Goal: Information Seeking & Learning: Learn about a topic

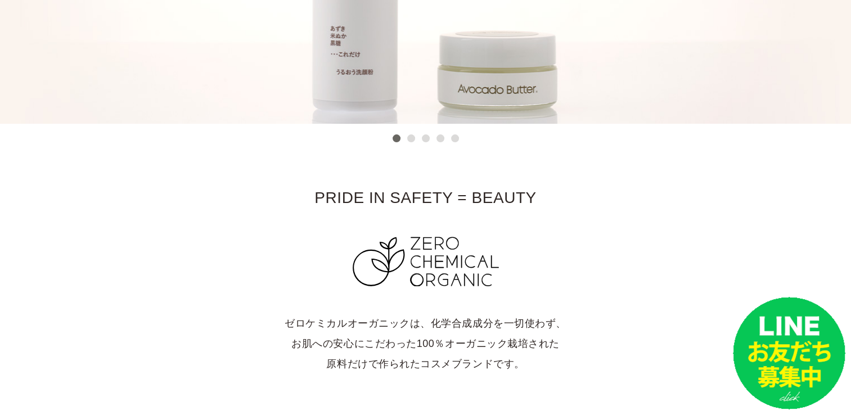
scroll to position [169, 0]
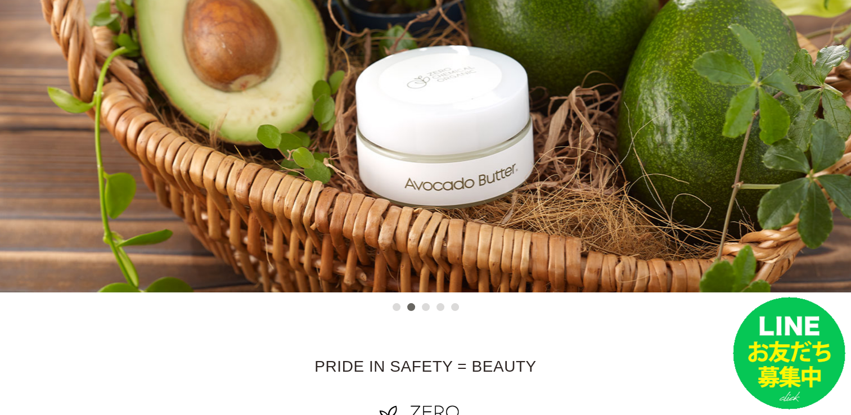
click at [410, 304] on button "2" at bounding box center [411, 307] width 8 height 8
click at [424, 308] on button "3" at bounding box center [426, 307] width 8 height 8
click at [437, 308] on button "4" at bounding box center [441, 307] width 8 height 8
click at [438, 308] on button "4" at bounding box center [441, 307] width 8 height 8
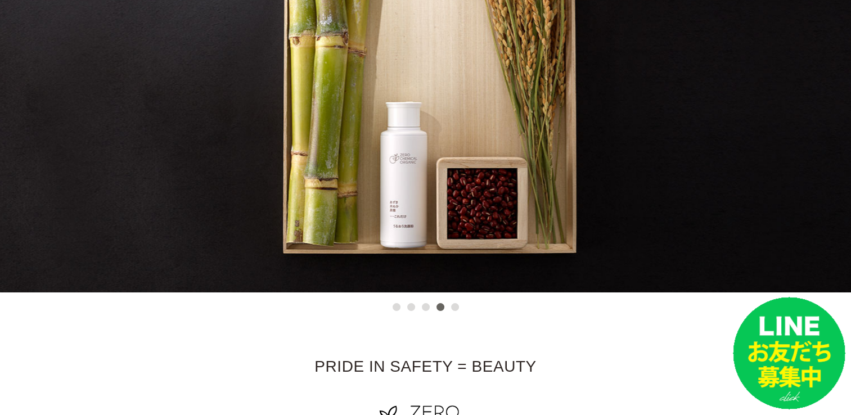
click at [454, 307] on button "5" at bounding box center [455, 307] width 8 height 8
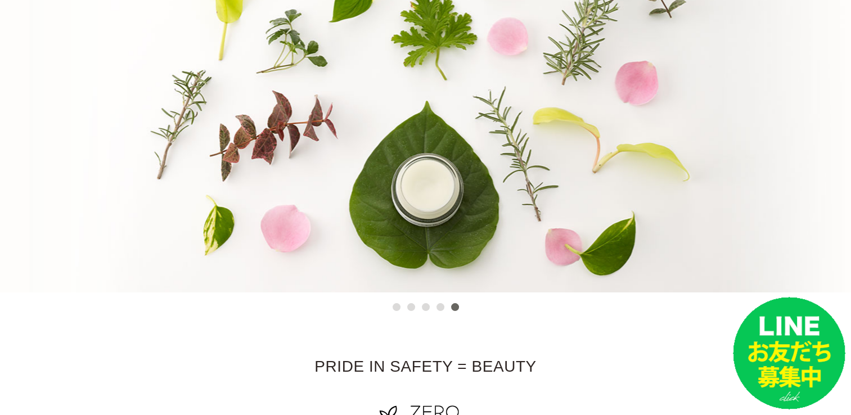
click at [407, 304] on button "2" at bounding box center [411, 307] width 8 height 8
click at [410, 304] on button "2" at bounding box center [411, 307] width 8 height 8
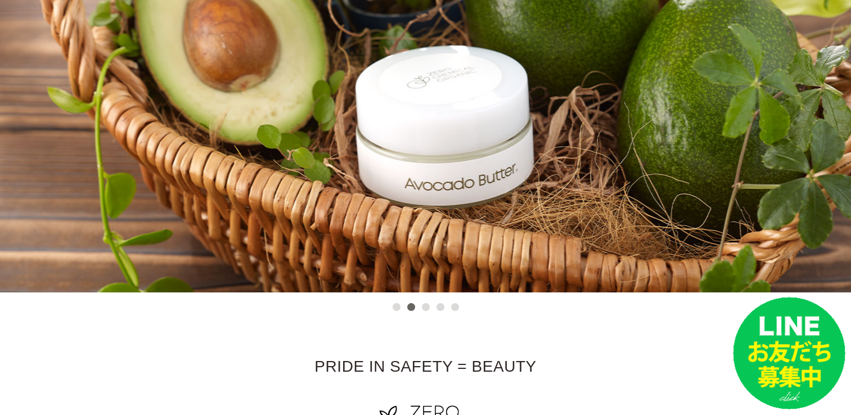
click at [423, 306] on button "3" at bounding box center [426, 307] width 8 height 8
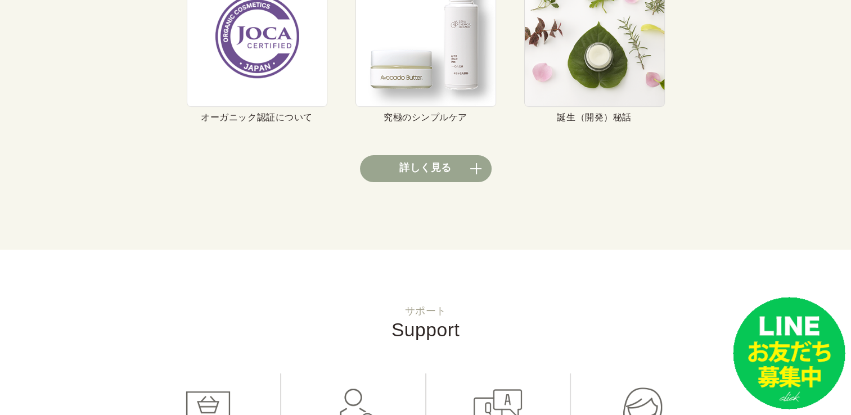
scroll to position [4388, 0]
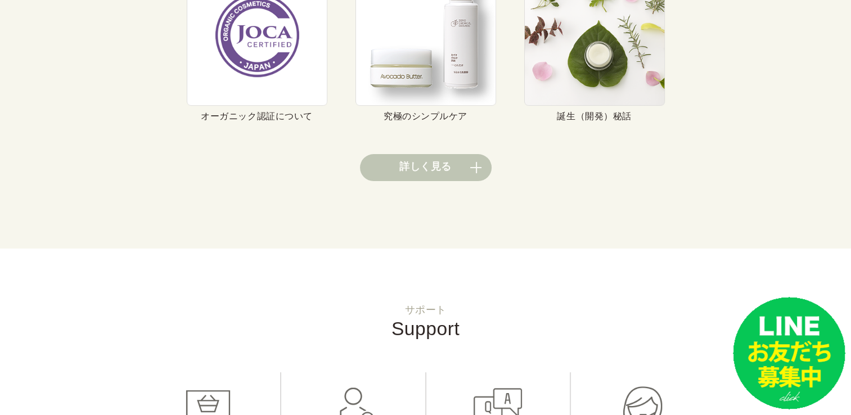
click at [410, 155] on link "詳しく見る" at bounding box center [426, 167] width 132 height 27
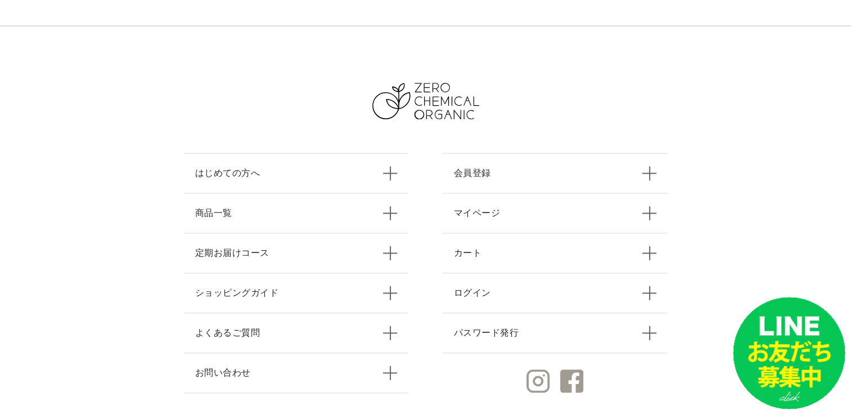
scroll to position [1181, 0]
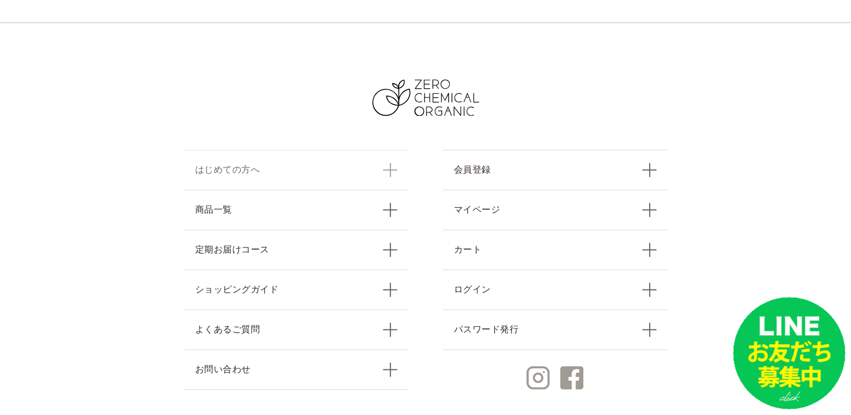
click at [267, 171] on link "はじめての方へ" at bounding box center [296, 170] width 225 height 40
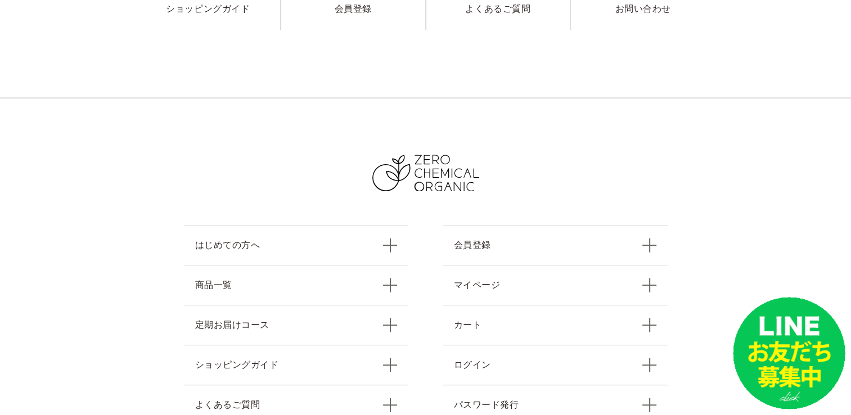
scroll to position [1125, 0]
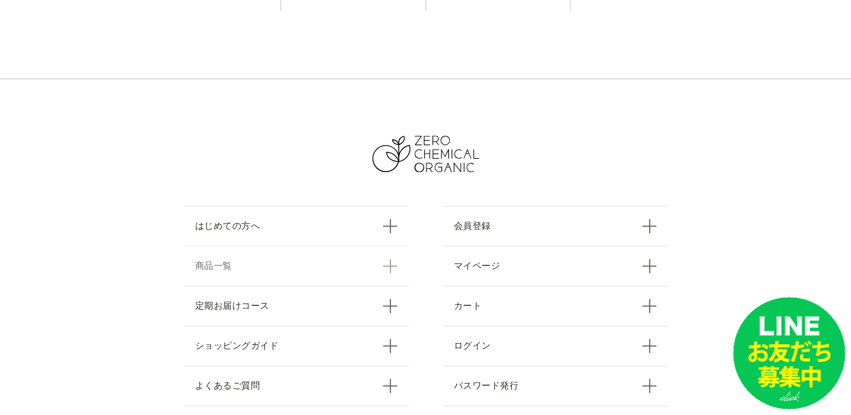
click at [227, 261] on link "商品一覧" at bounding box center [296, 266] width 225 height 40
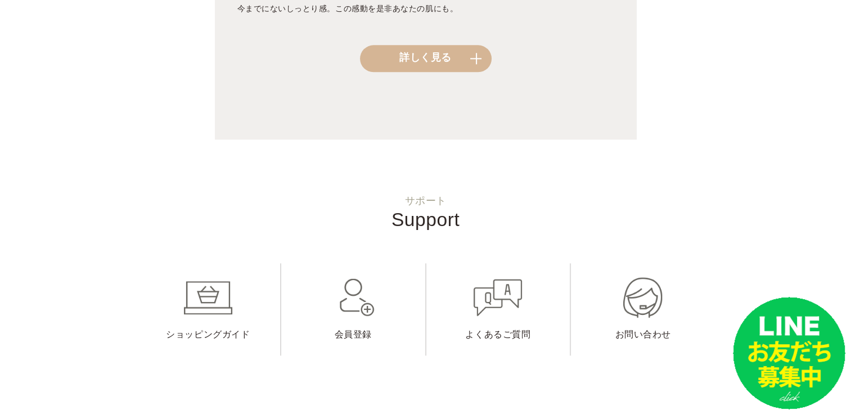
scroll to position [1406, 0]
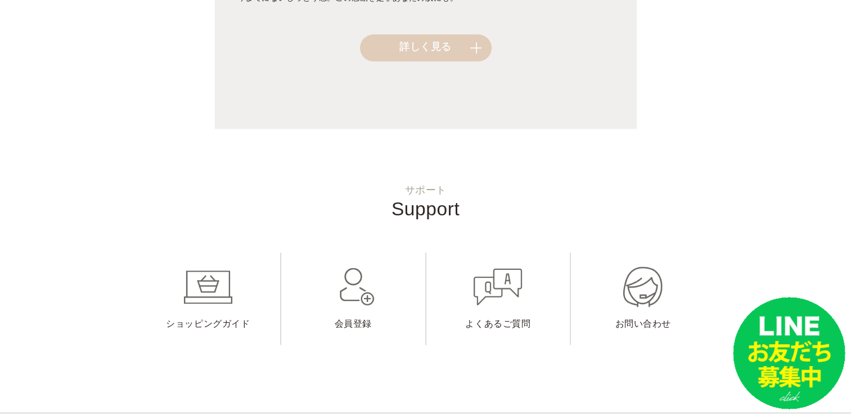
click at [399, 34] on link "詳しく見る" at bounding box center [426, 47] width 132 height 27
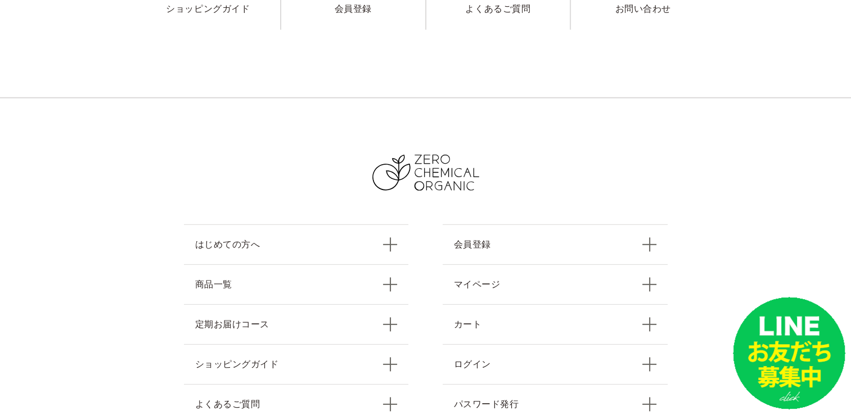
scroll to position [11927, 0]
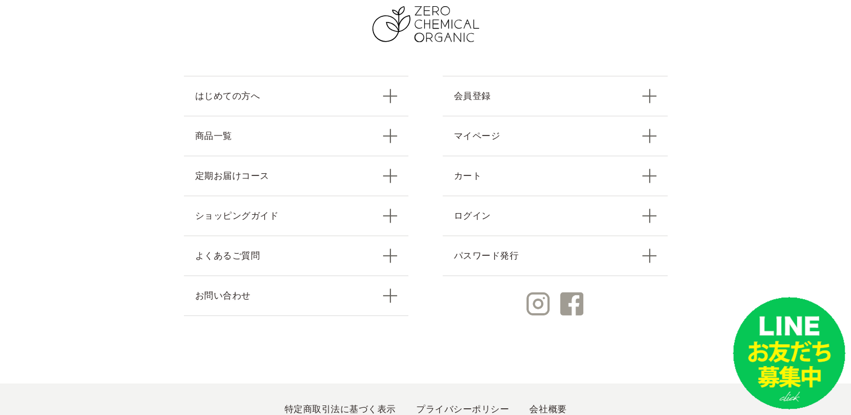
click at [551, 384] on ul "特定商取引法に基づく表示 プライバシーポリシー 会社概要" at bounding box center [425, 410] width 851 height 52
click at [551, 405] on link "会社概要" at bounding box center [547, 410] width 37 height 10
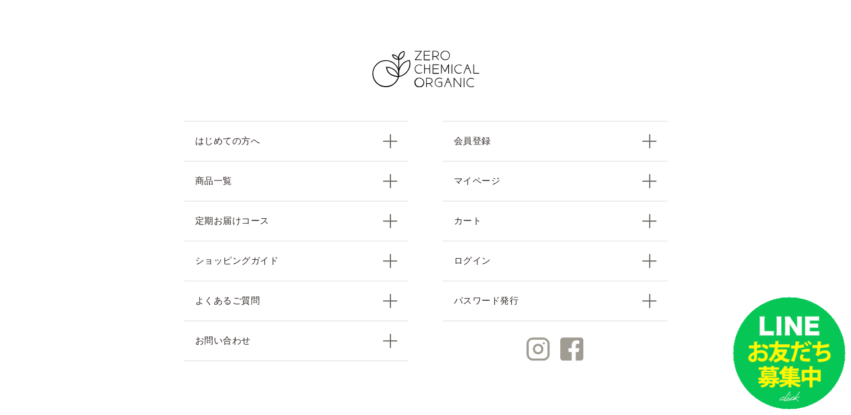
scroll to position [675, 0]
click at [267, 301] on link "よくあるご質問" at bounding box center [296, 300] width 225 height 40
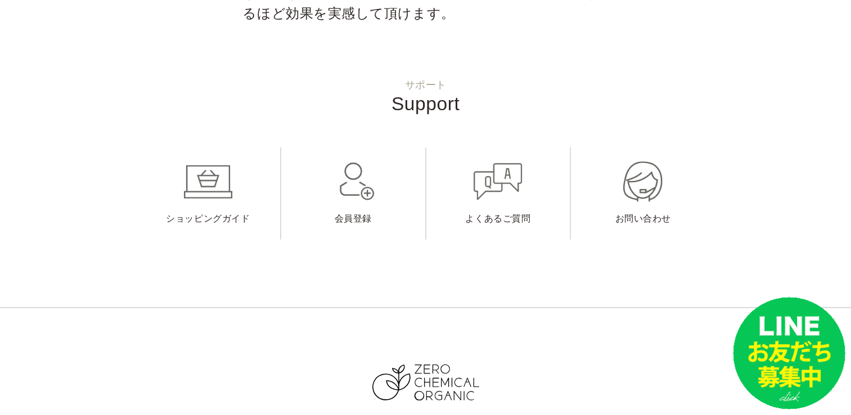
scroll to position [3915, 0]
